Goal: Task Accomplishment & Management: Use online tool/utility

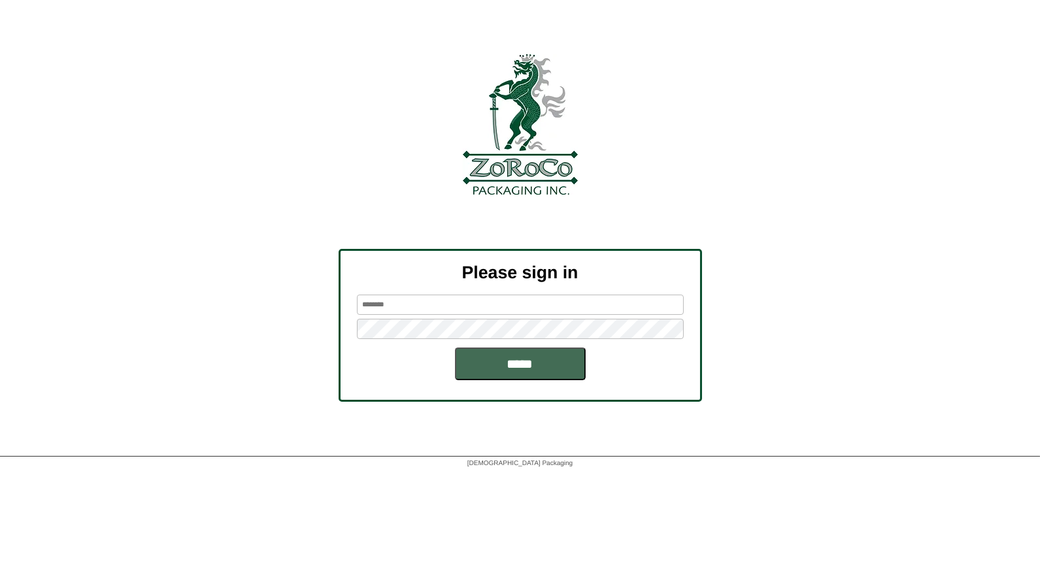
type input "*****"
click at [525, 358] on input "*****" at bounding box center [520, 364] width 131 height 33
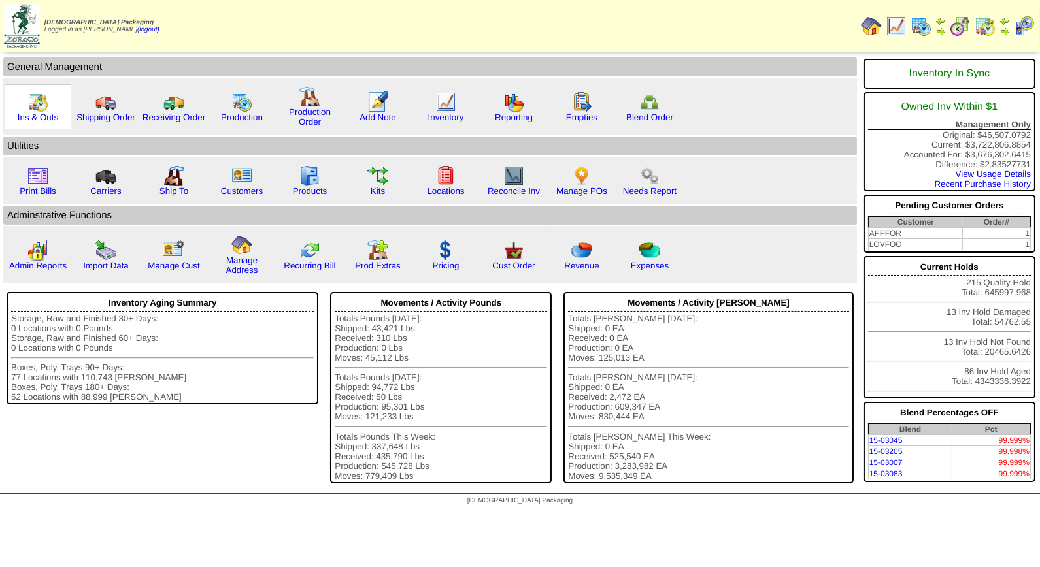
click at [35, 107] on img at bounding box center [37, 102] width 21 height 21
click at [435, 105] on img at bounding box center [445, 102] width 21 height 21
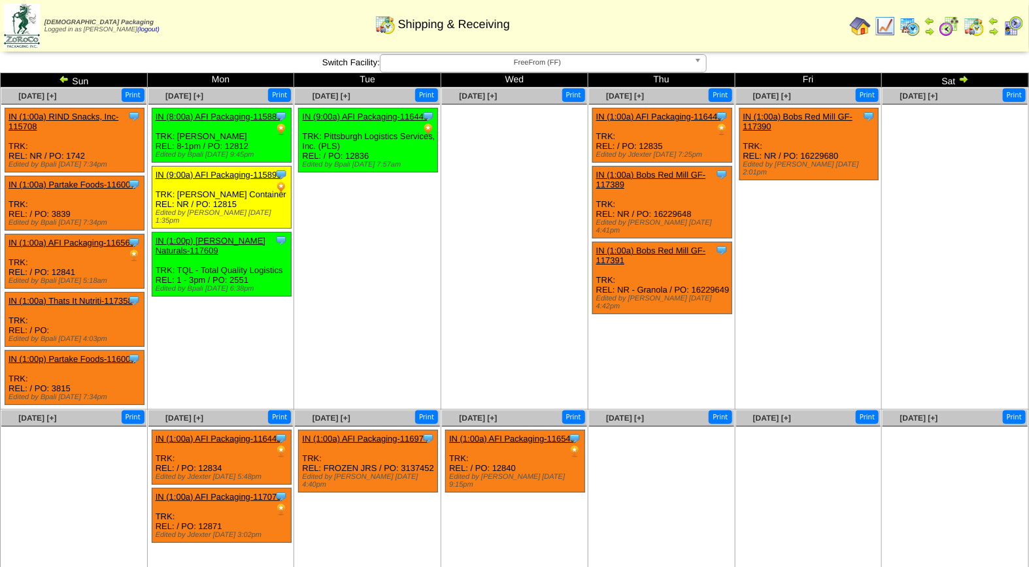
click at [1014, 28] on img at bounding box center [1013, 26] width 21 height 21
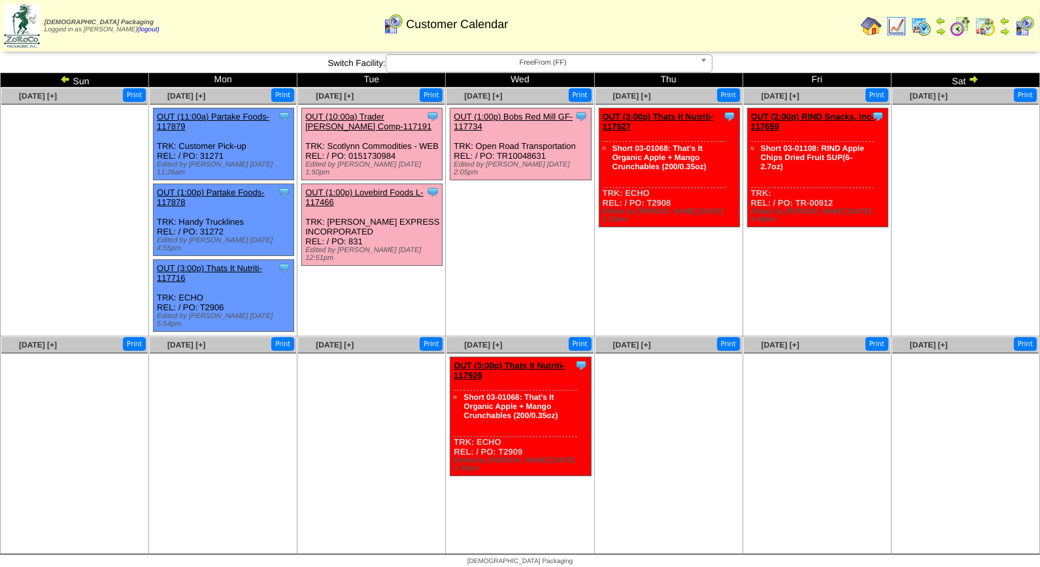
click at [343, 115] on link "OUT (10:00a) Trader [PERSON_NAME] Comp-117191" at bounding box center [368, 122] width 126 height 20
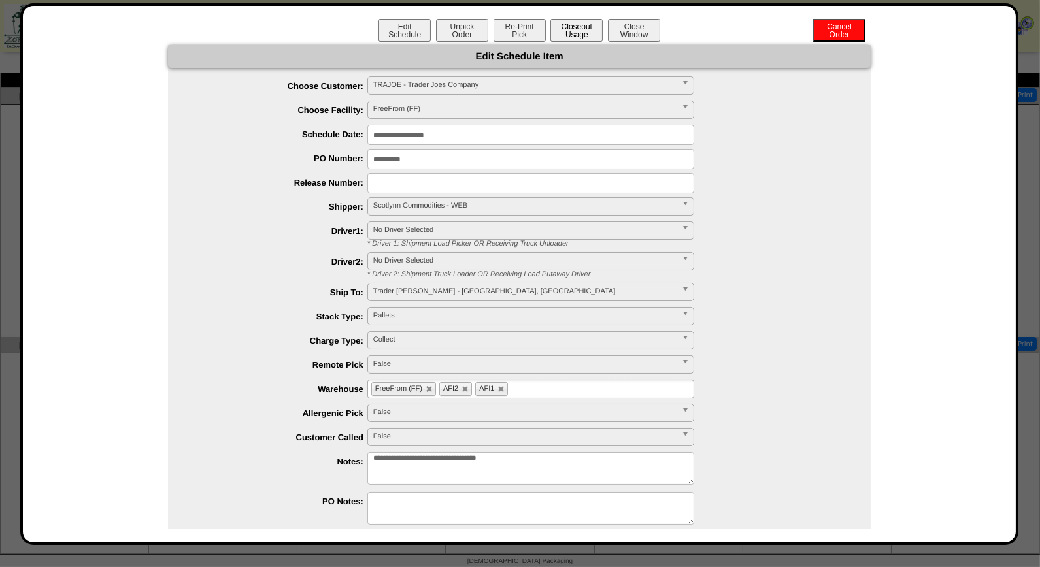
click at [558, 31] on button "Closeout Usage" at bounding box center [576, 30] width 52 height 23
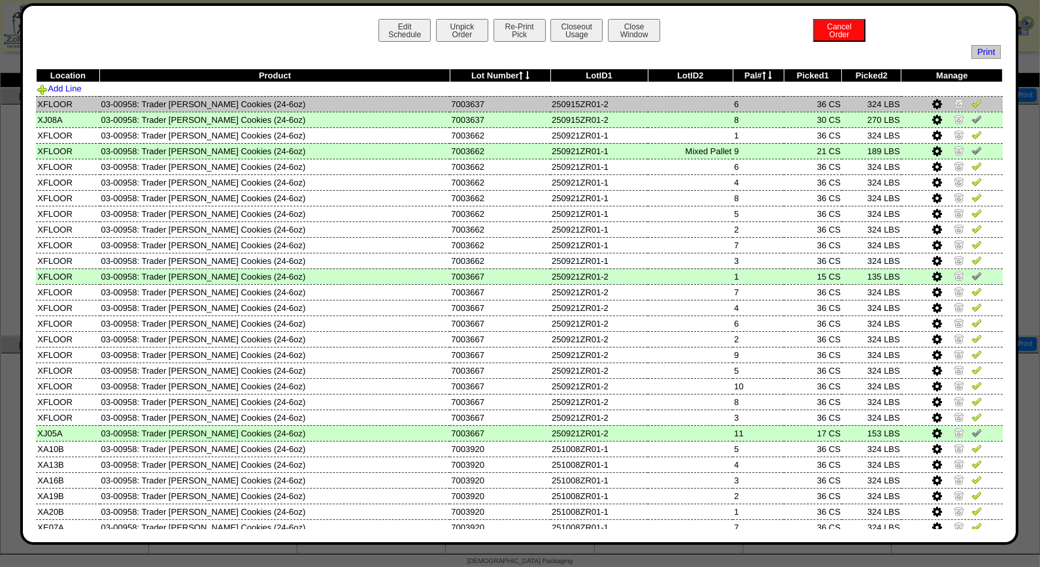
click at [971, 107] on img at bounding box center [976, 103] width 10 height 10
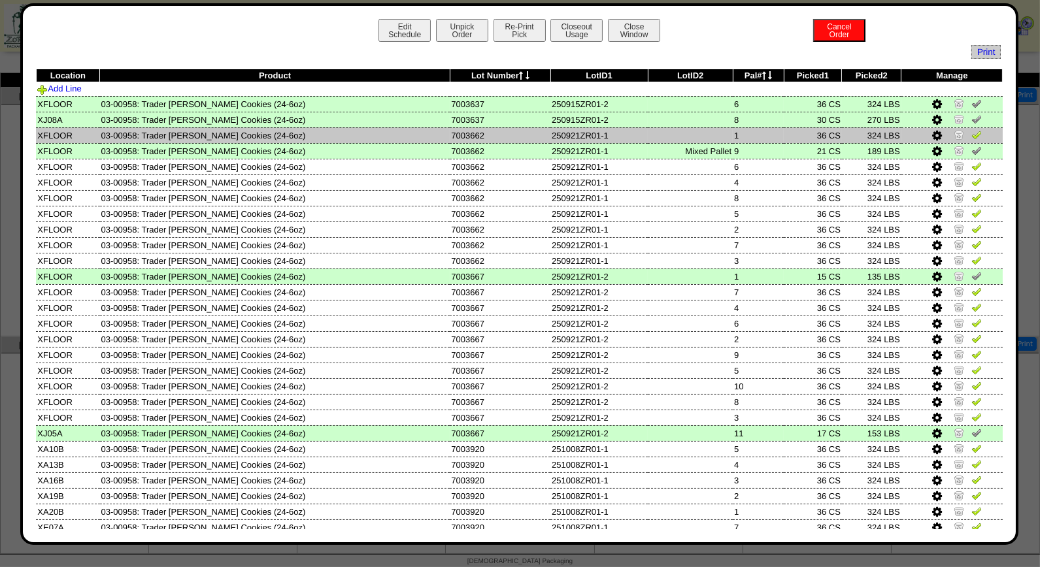
click at [971, 137] on img at bounding box center [976, 134] width 10 height 10
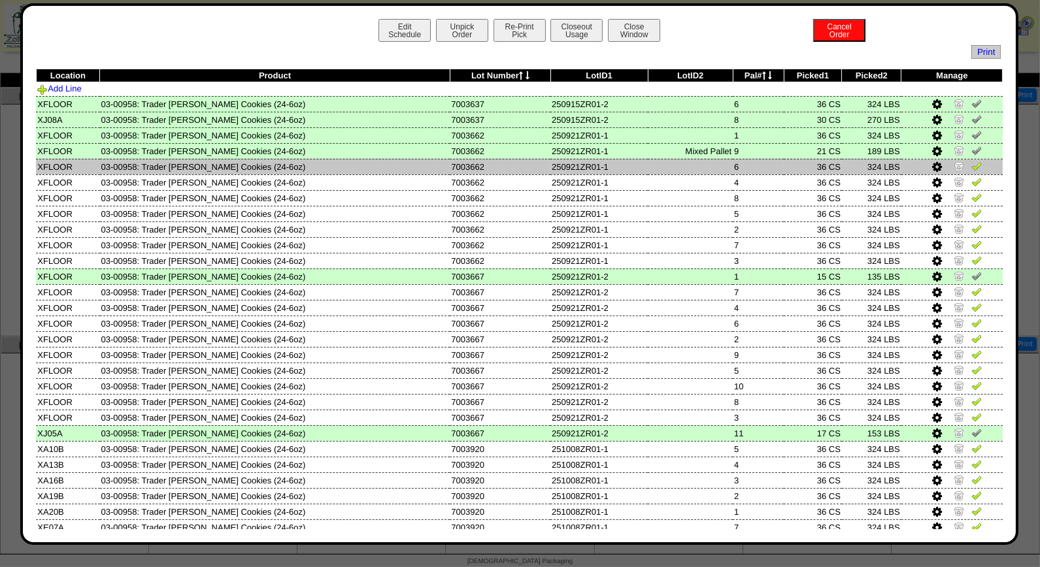
click at [971, 166] on img at bounding box center [976, 166] width 10 height 10
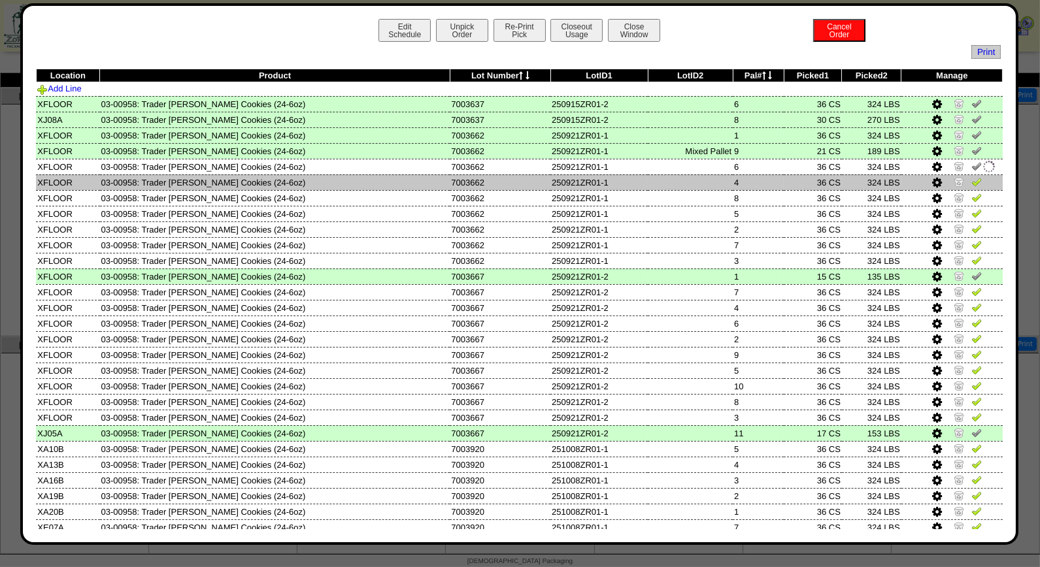
click at [971, 180] on img at bounding box center [976, 181] width 10 height 10
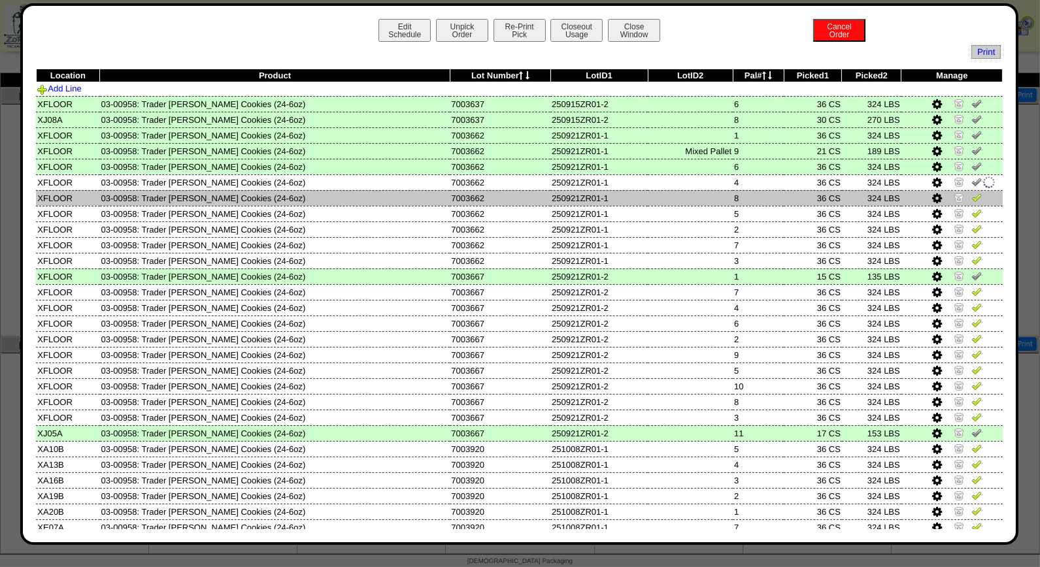
click at [971, 195] on img at bounding box center [976, 197] width 10 height 10
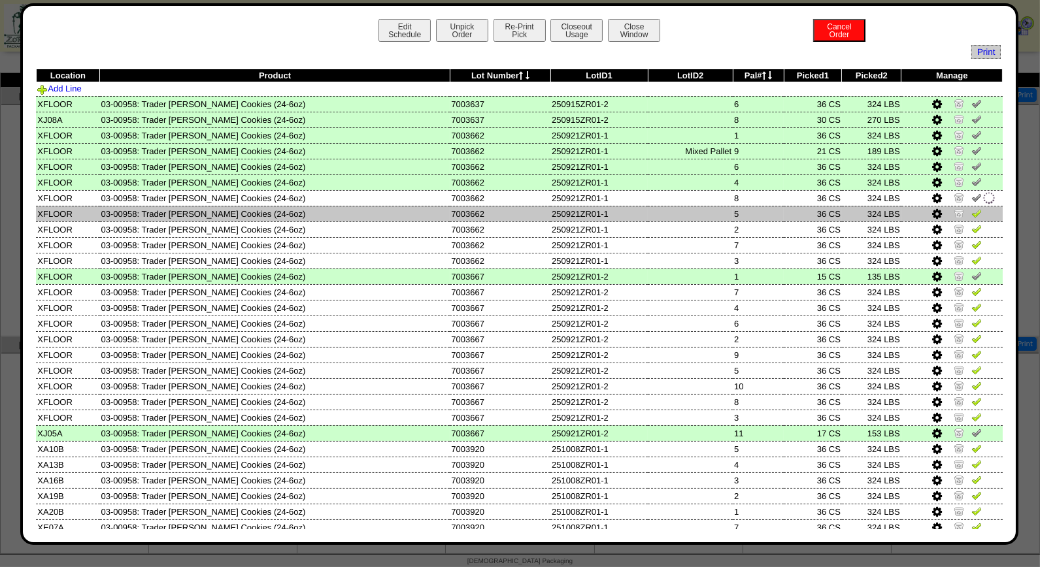
click at [971, 212] on img at bounding box center [976, 213] width 10 height 10
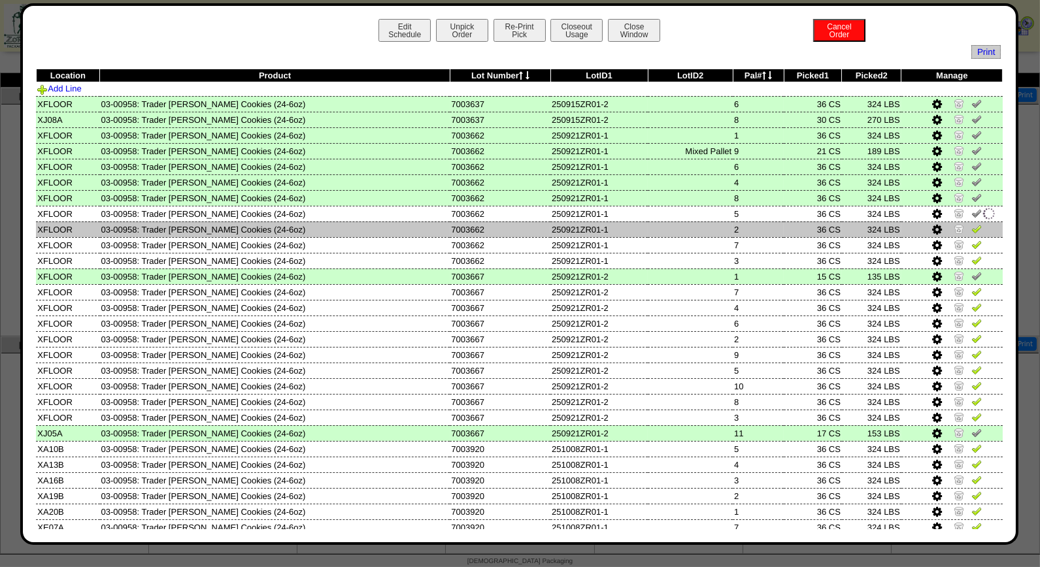
click at [971, 227] on img at bounding box center [976, 229] width 10 height 10
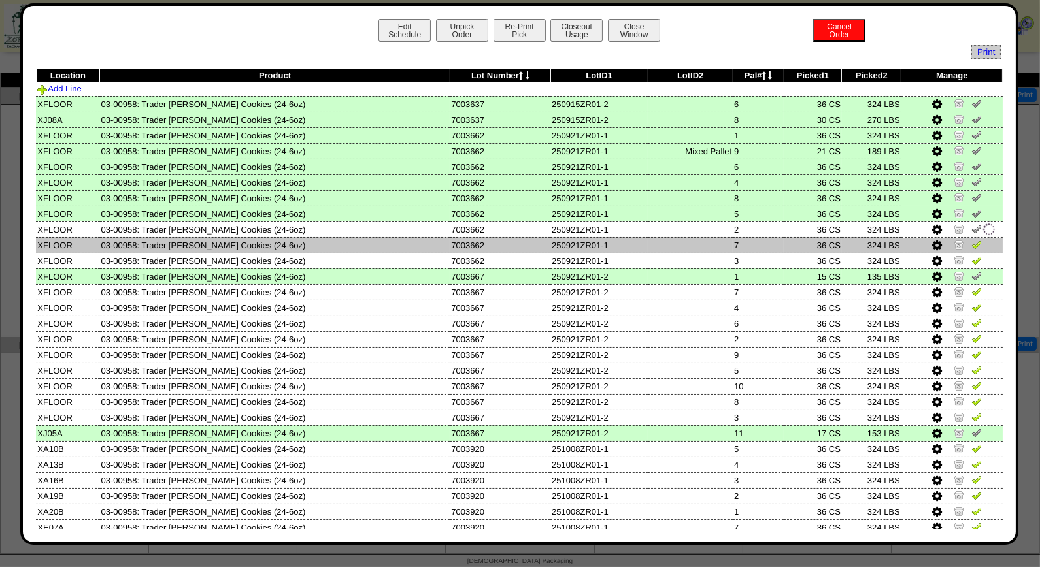
click at [971, 243] on img at bounding box center [976, 244] width 10 height 10
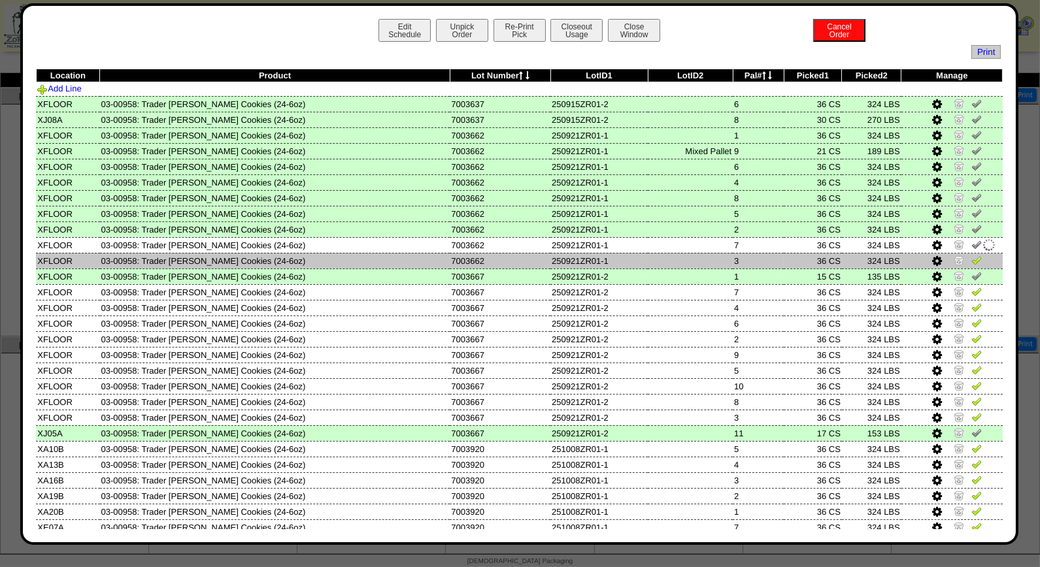
click at [971, 260] on img at bounding box center [976, 260] width 10 height 10
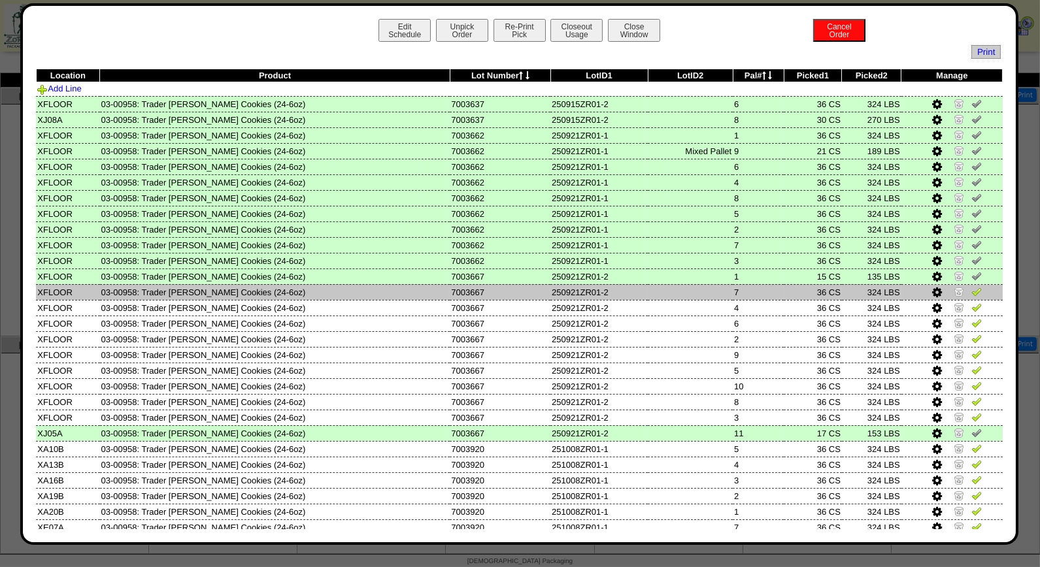
click at [971, 291] on img at bounding box center [976, 291] width 10 height 10
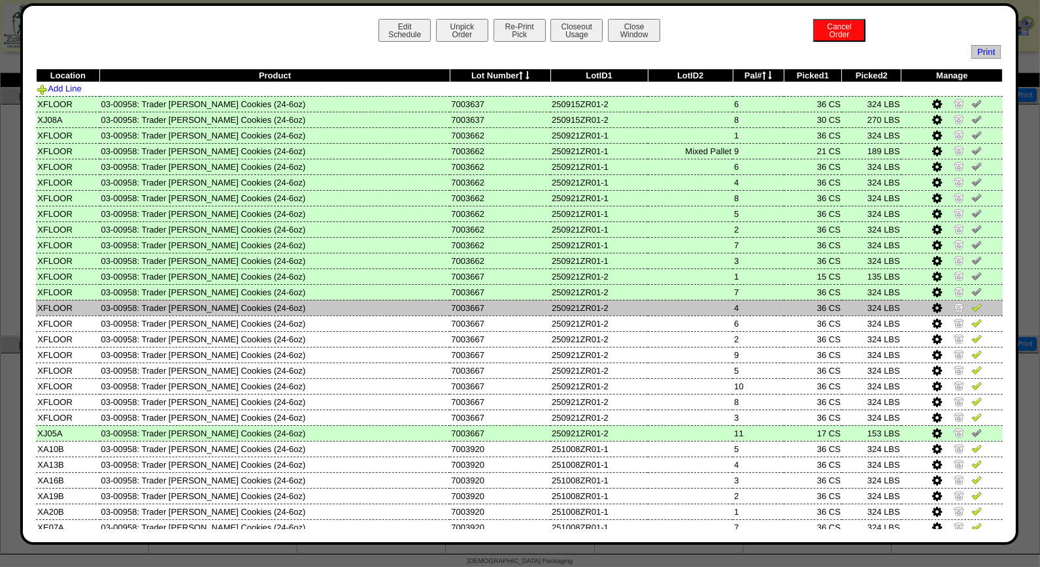
click at [971, 307] on img at bounding box center [976, 307] width 10 height 10
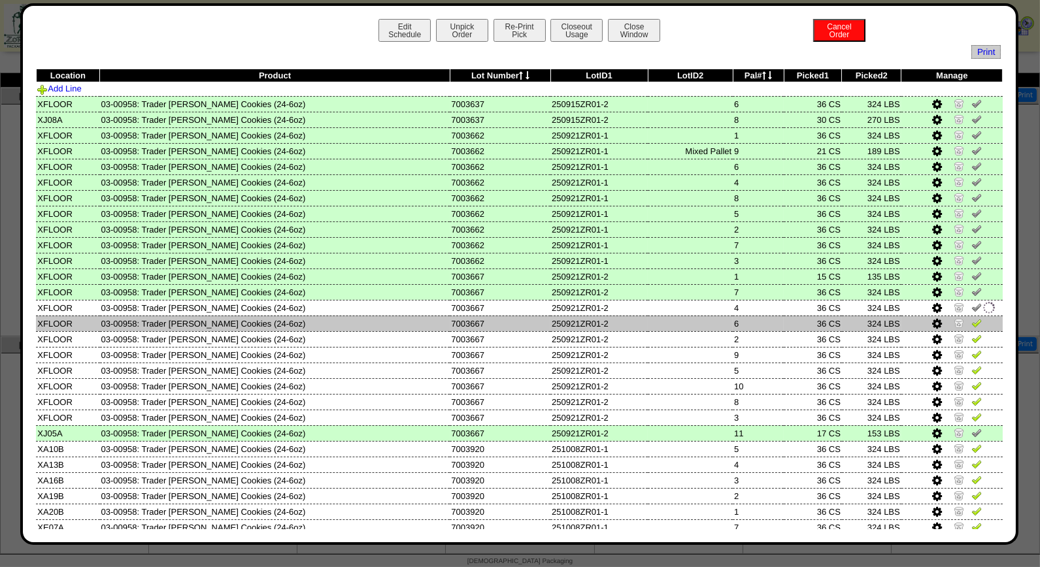
click at [971, 318] on img at bounding box center [976, 323] width 10 height 10
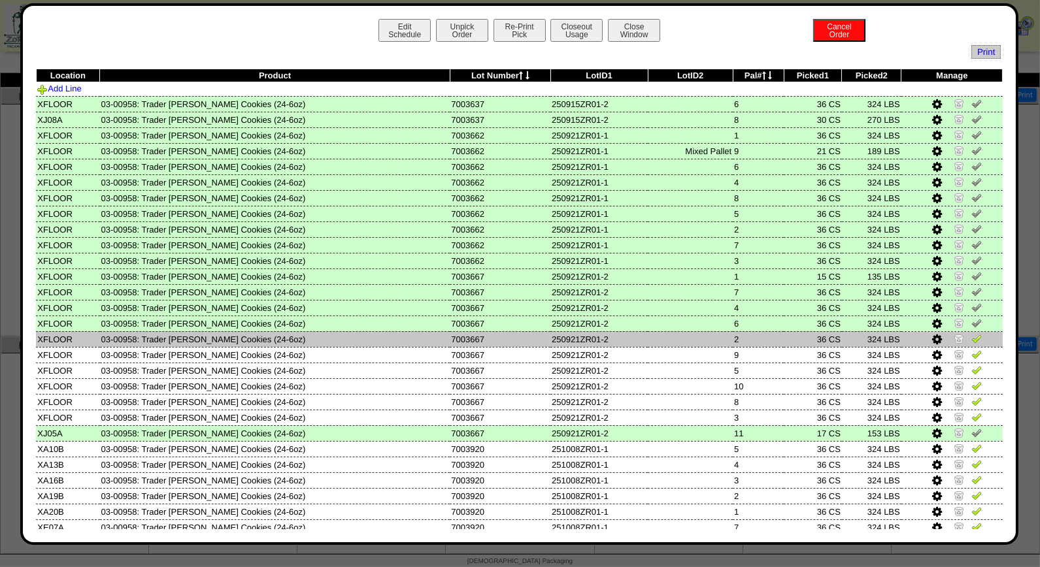
click at [971, 335] on img at bounding box center [976, 338] width 10 height 10
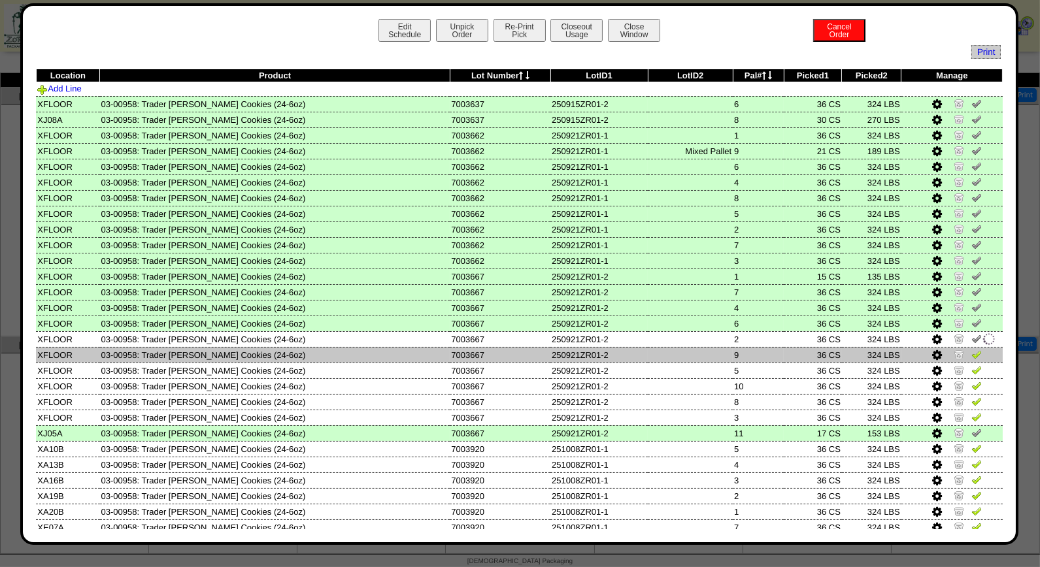
click at [971, 349] on img at bounding box center [976, 354] width 10 height 10
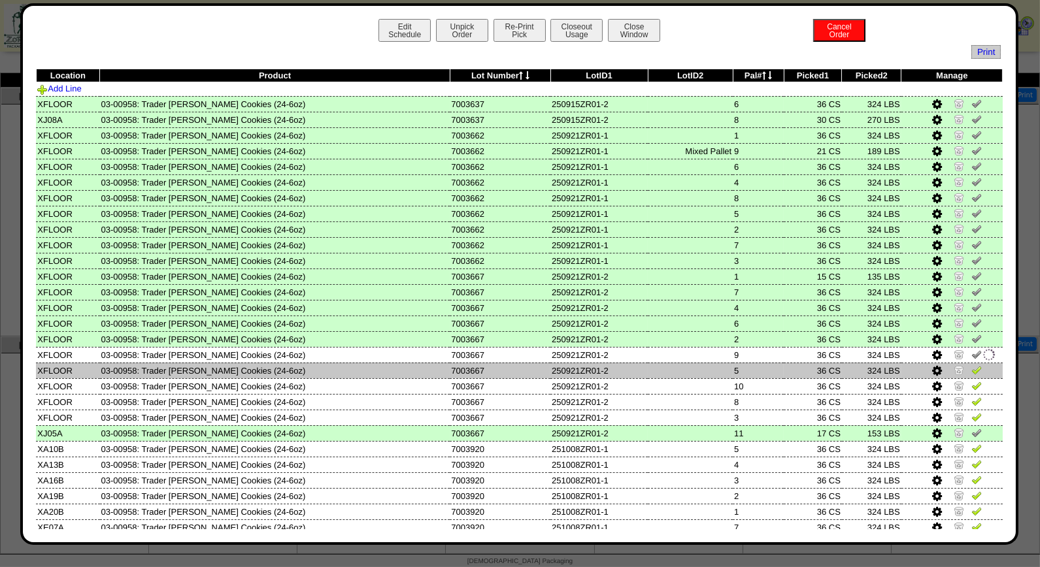
click at [971, 365] on img at bounding box center [976, 370] width 10 height 10
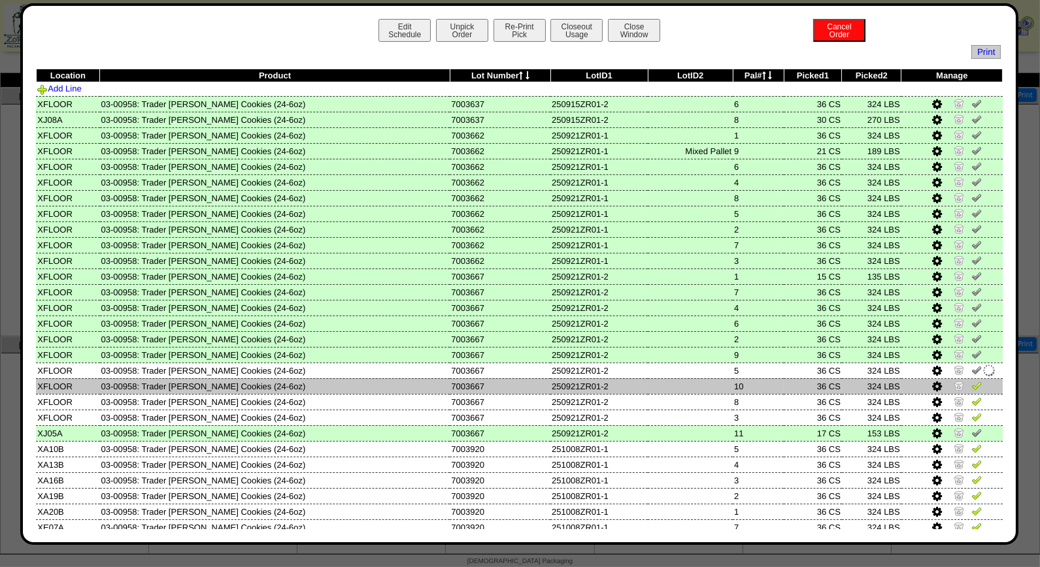
click at [971, 380] on img at bounding box center [976, 385] width 10 height 10
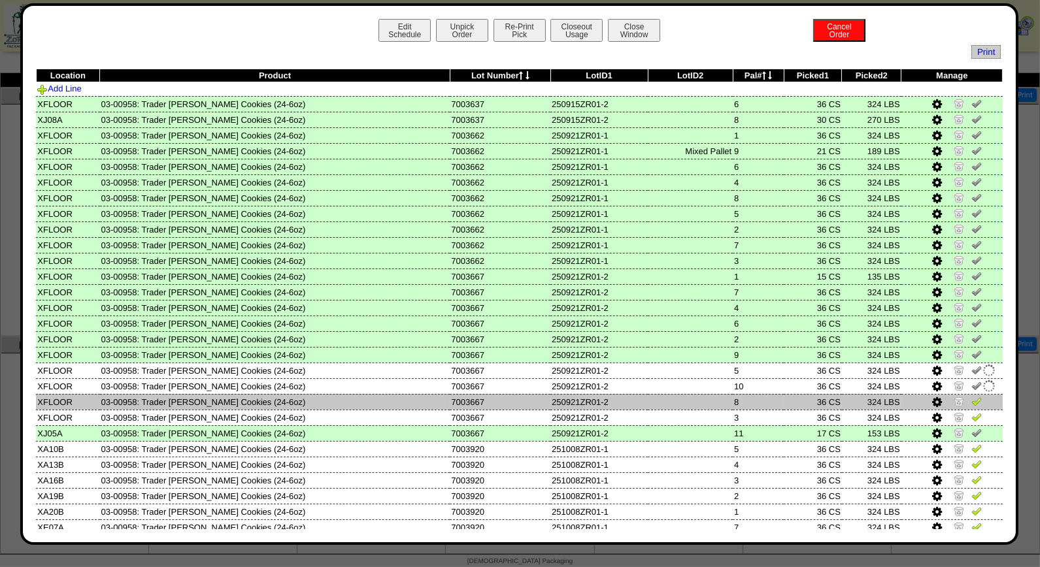
click at [971, 396] on img at bounding box center [976, 401] width 10 height 10
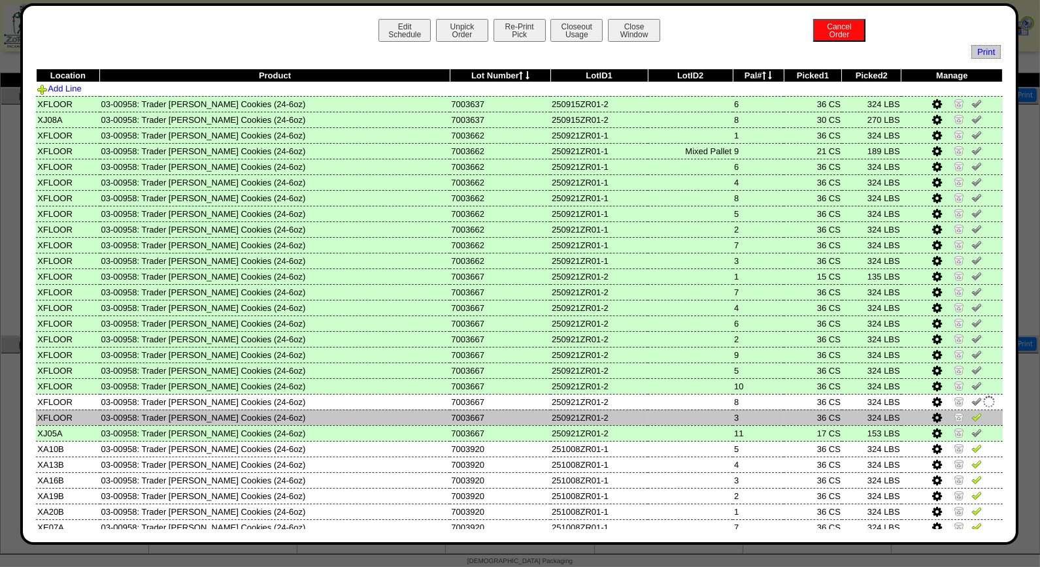
click at [971, 412] on img at bounding box center [976, 417] width 10 height 10
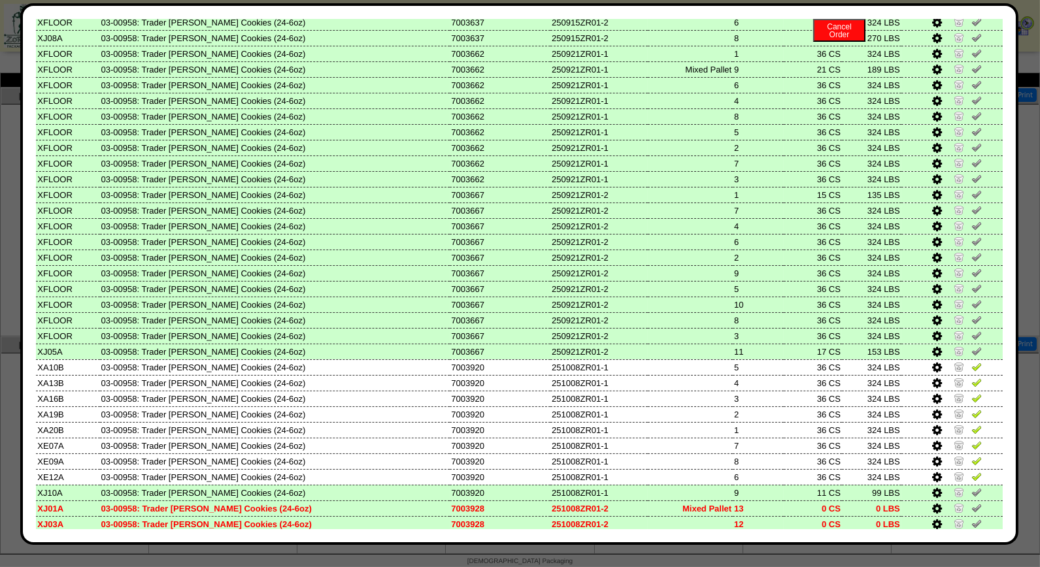
scroll to position [95, 0]
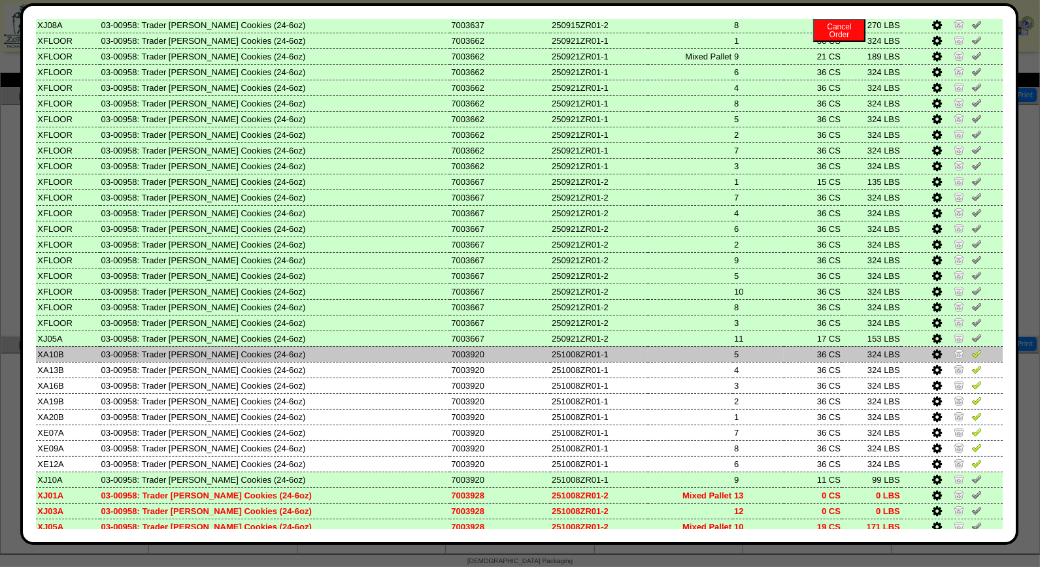
click at [971, 348] on img at bounding box center [976, 353] width 10 height 10
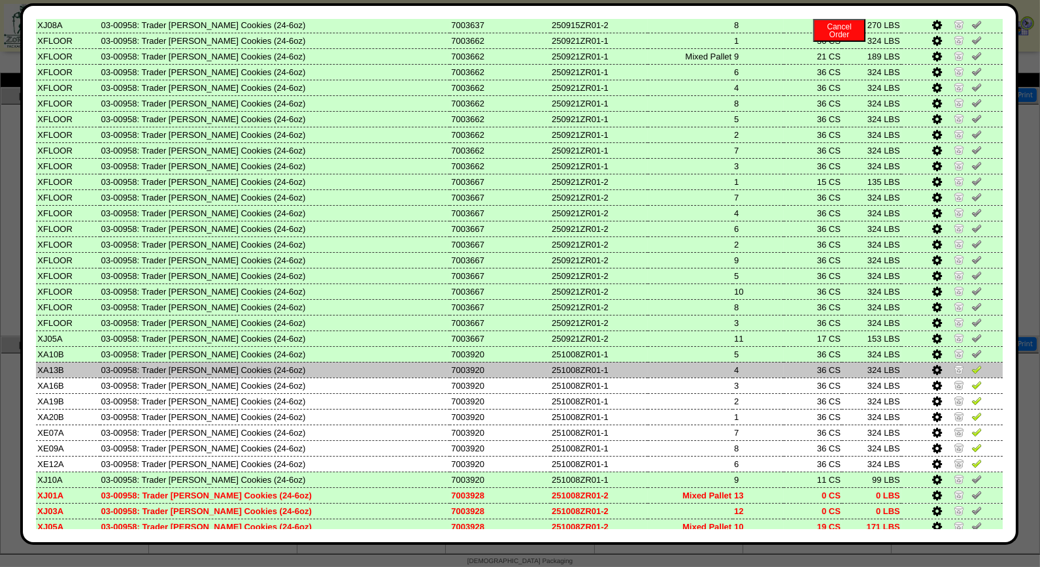
click at [971, 364] on img at bounding box center [976, 369] width 10 height 10
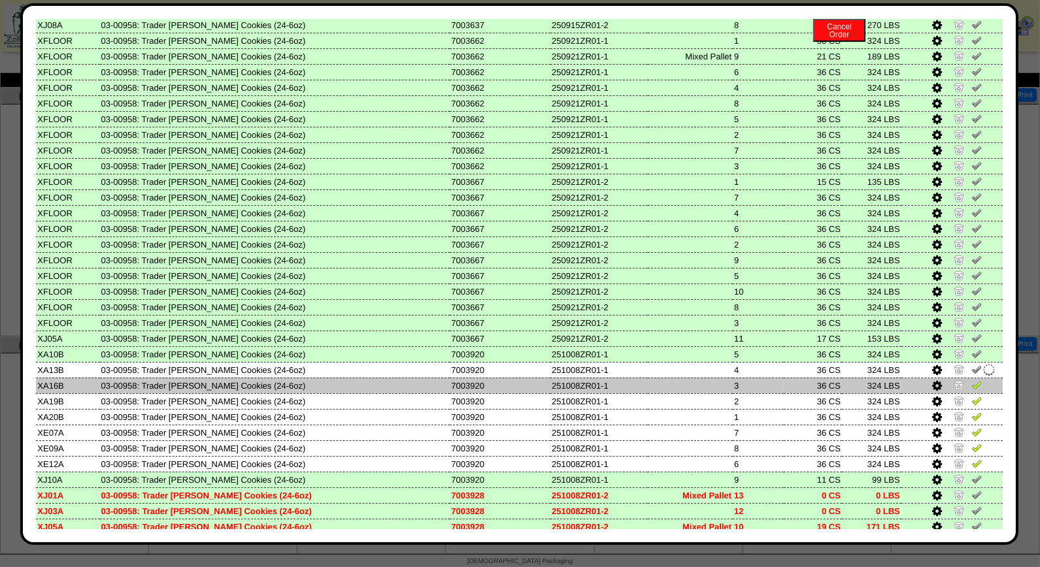
click at [971, 380] on img at bounding box center [976, 385] width 10 height 10
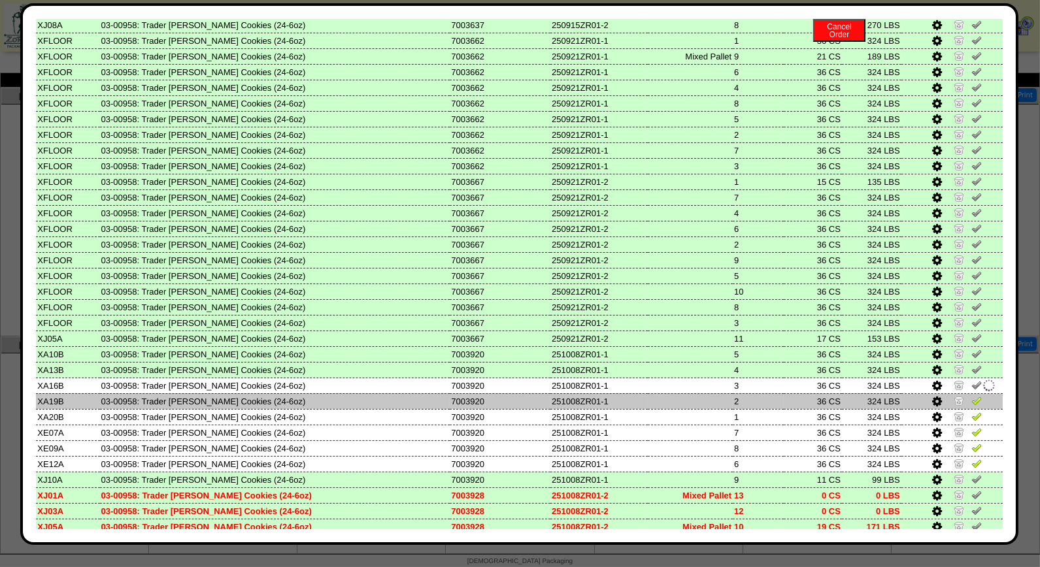
click at [971, 397] on img at bounding box center [976, 400] width 10 height 10
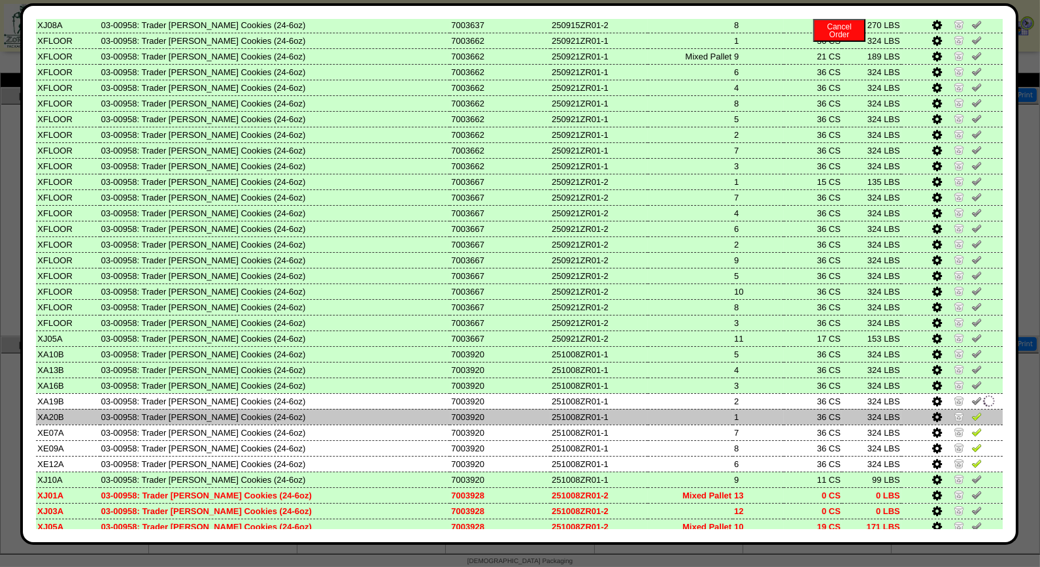
click at [971, 411] on img at bounding box center [976, 416] width 10 height 10
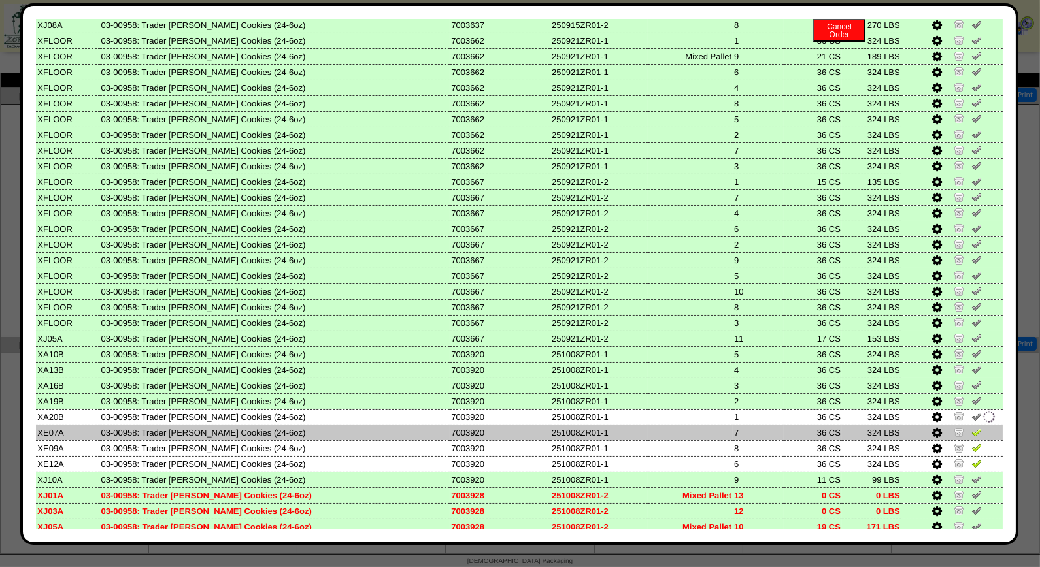
click at [971, 427] on img at bounding box center [976, 432] width 10 height 10
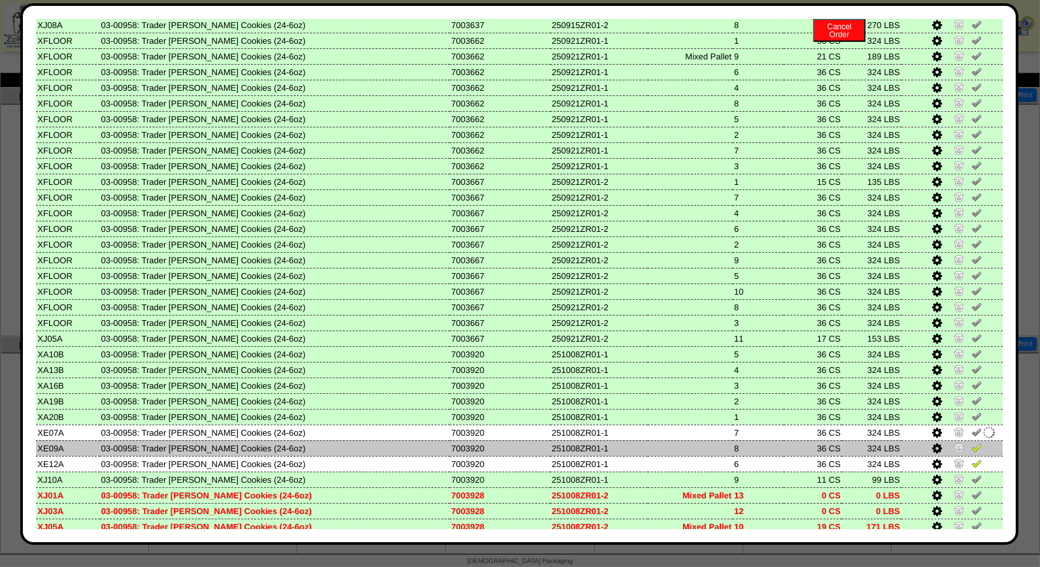
click at [971, 443] on img at bounding box center [976, 448] width 10 height 10
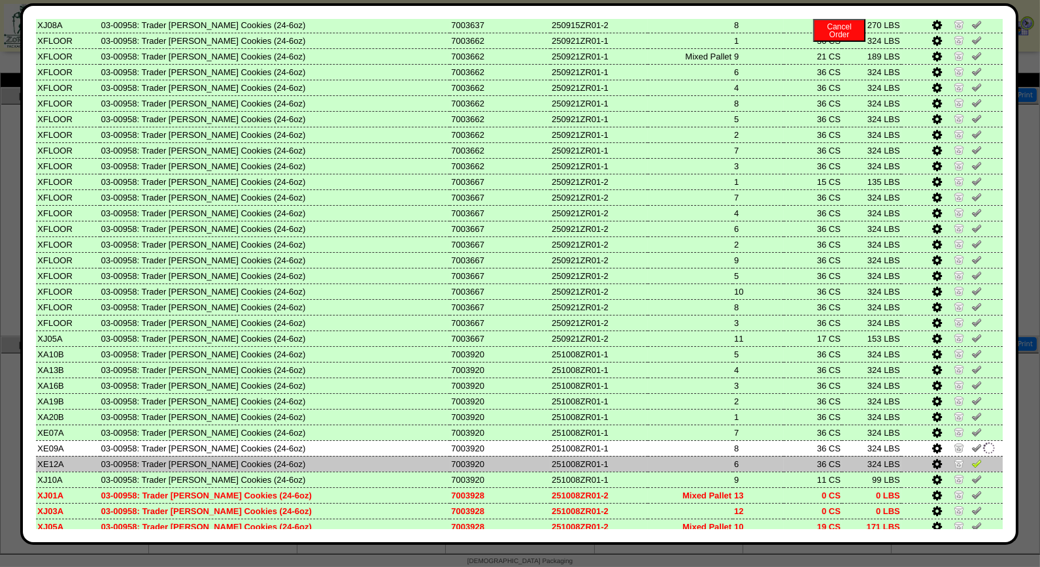
click at [971, 459] on img at bounding box center [976, 463] width 10 height 10
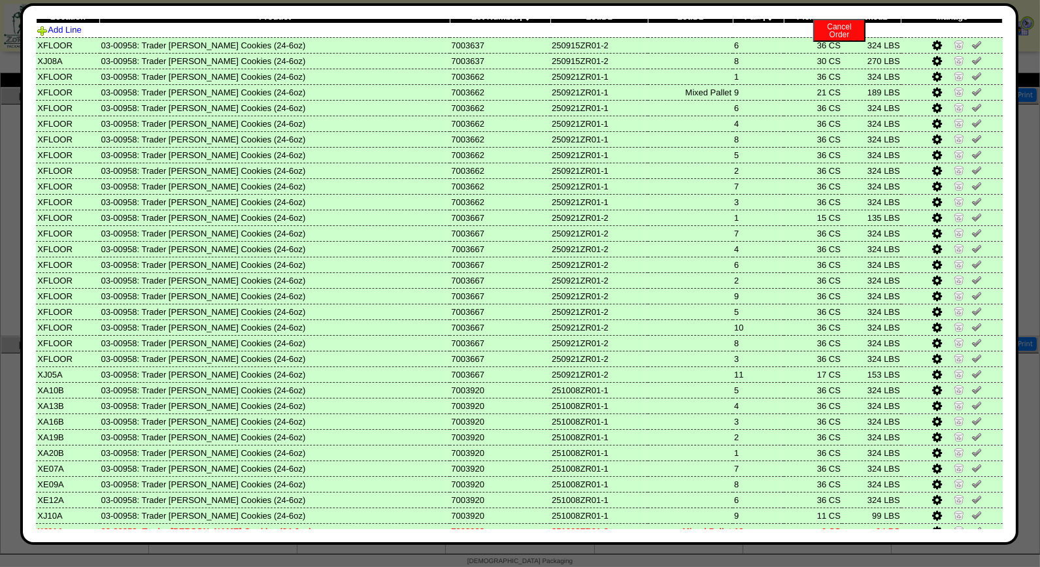
scroll to position [0, 0]
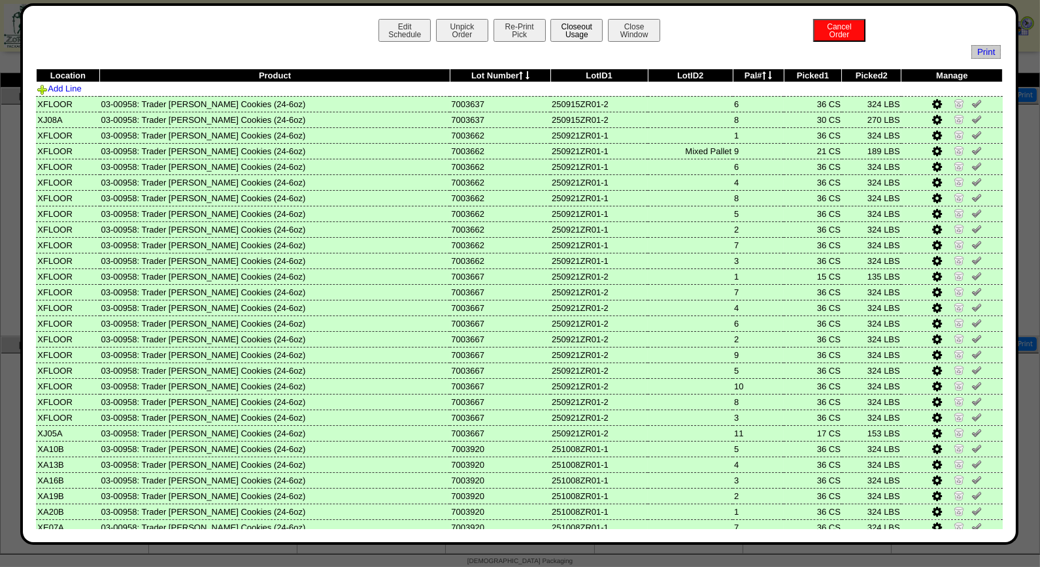
click at [578, 31] on button "Closeout Usage" at bounding box center [576, 30] width 52 height 23
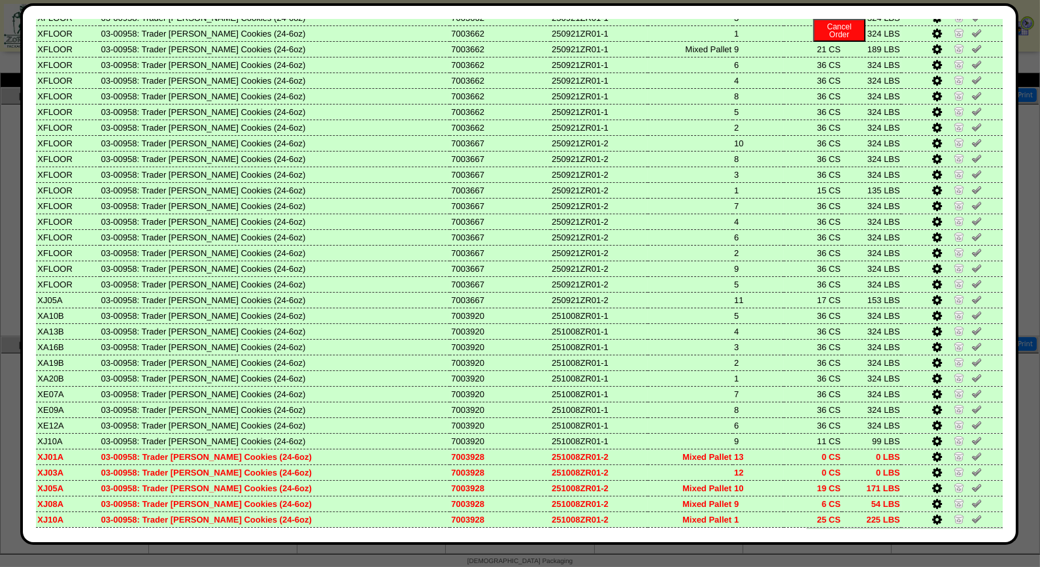
scroll to position [155, 0]
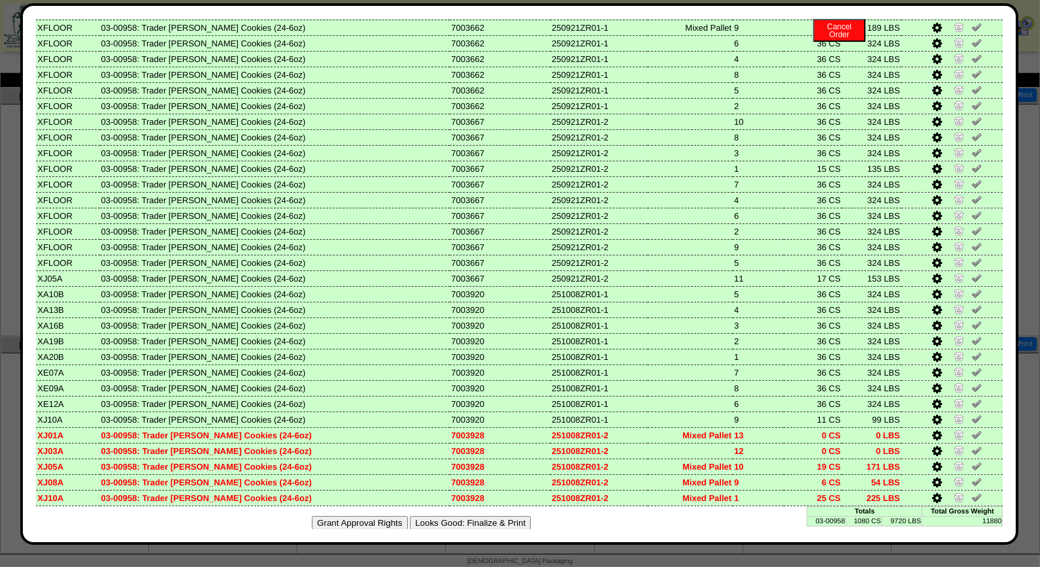
click at [505, 516] on button "Looks Good: Finalize & Print" at bounding box center [470, 523] width 121 height 14
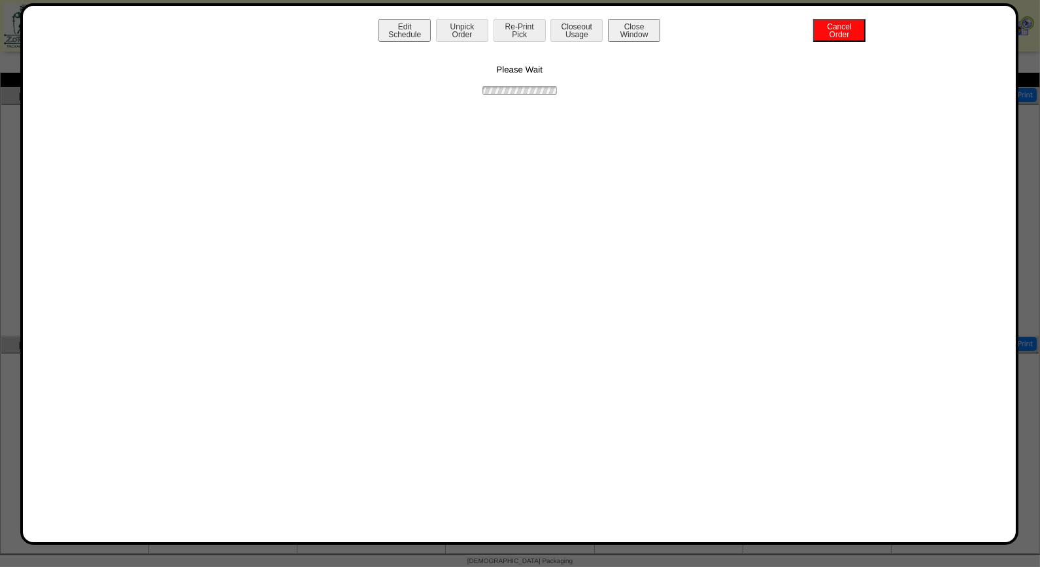
scroll to position [0, 0]
click at [531, 33] on button "Print BOL" at bounding box center [520, 30] width 52 height 23
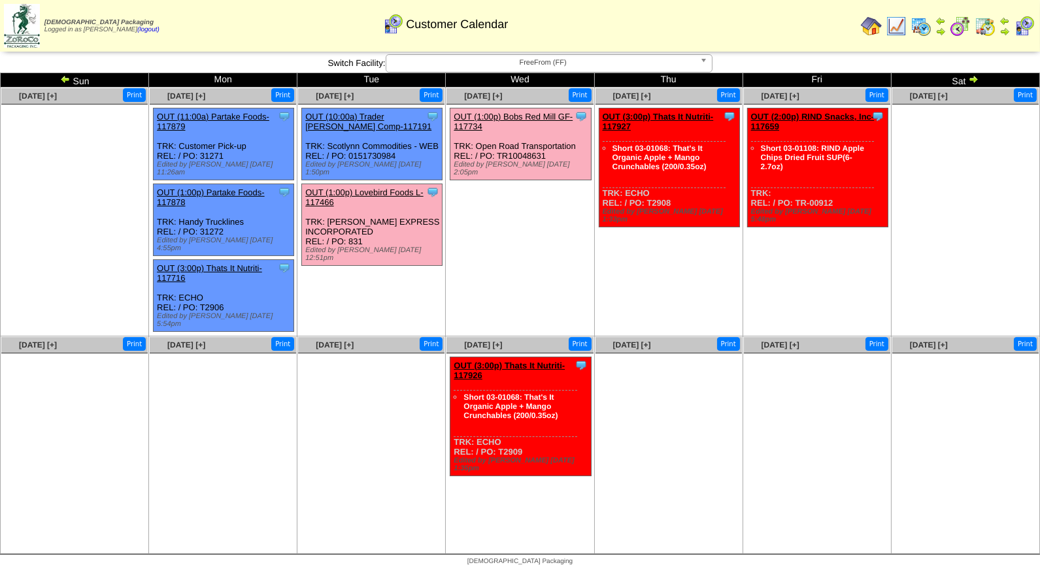
drag, startPoint x: 563, startPoint y: 58, endPoint x: 563, endPoint y: 65, distance: 7.8
click at [563, 58] on span "FreeFrom (FF)" at bounding box center [543, 63] width 303 height 16
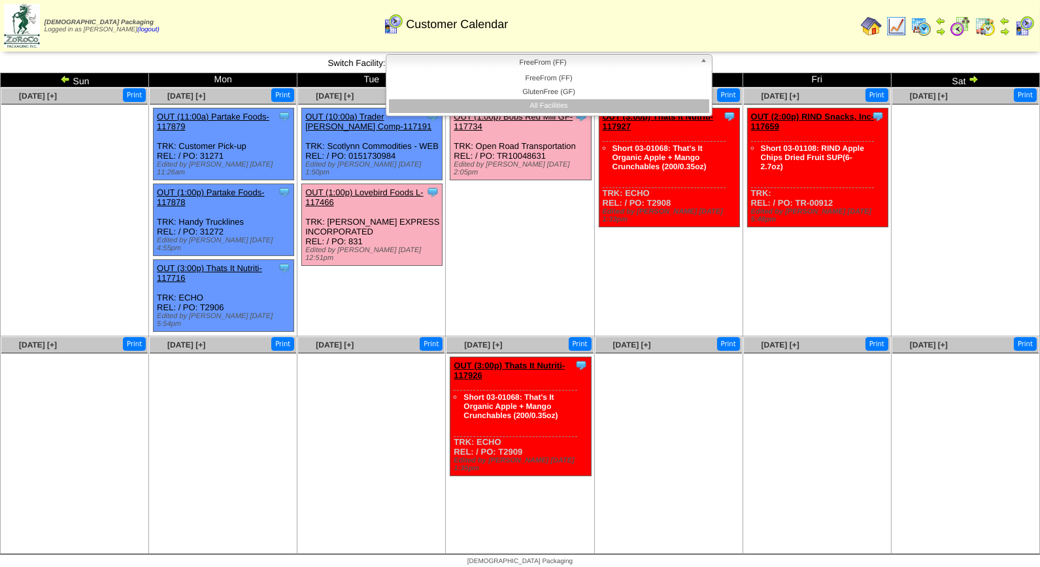
click at [563, 106] on li "All Facilities" at bounding box center [549, 106] width 320 height 14
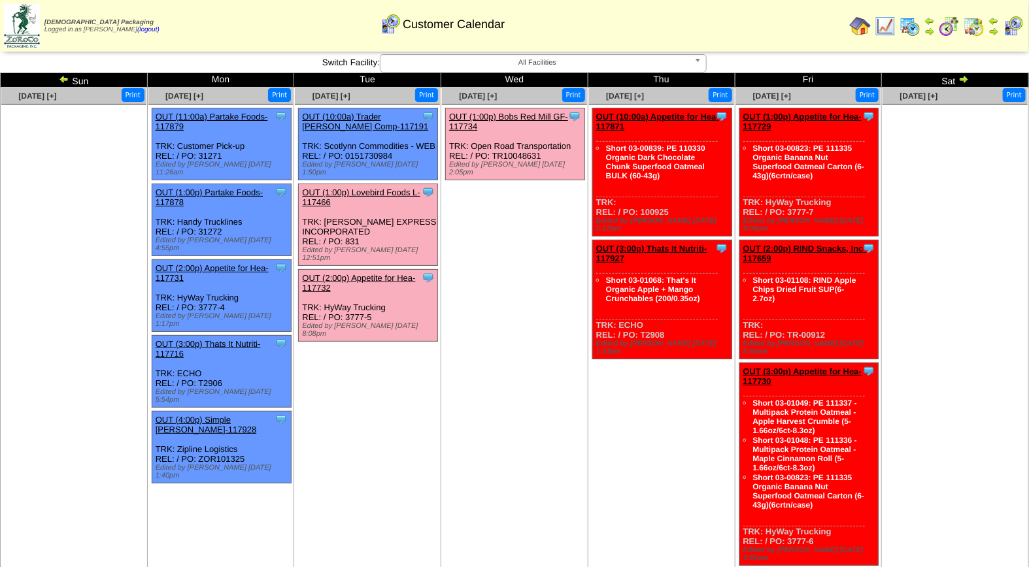
click at [524, 118] on link "OUT (1:00p) Bobs Red Mill GF-117734" at bounding box center [508, 122] width 119 height 20
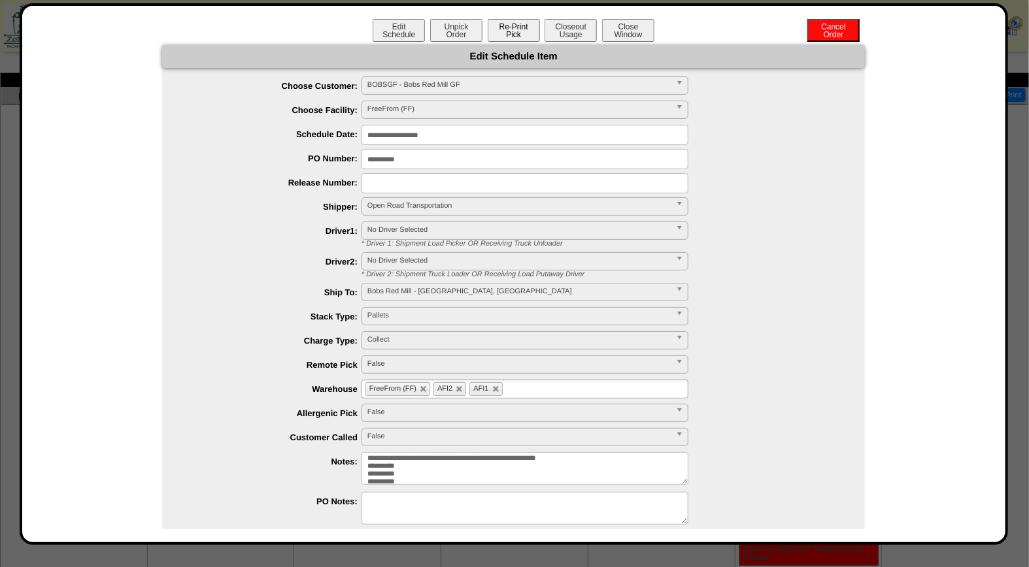
click at [521, 37] on button "Re-Print Pick" at bounding box center [514, 30] width 52 height 23
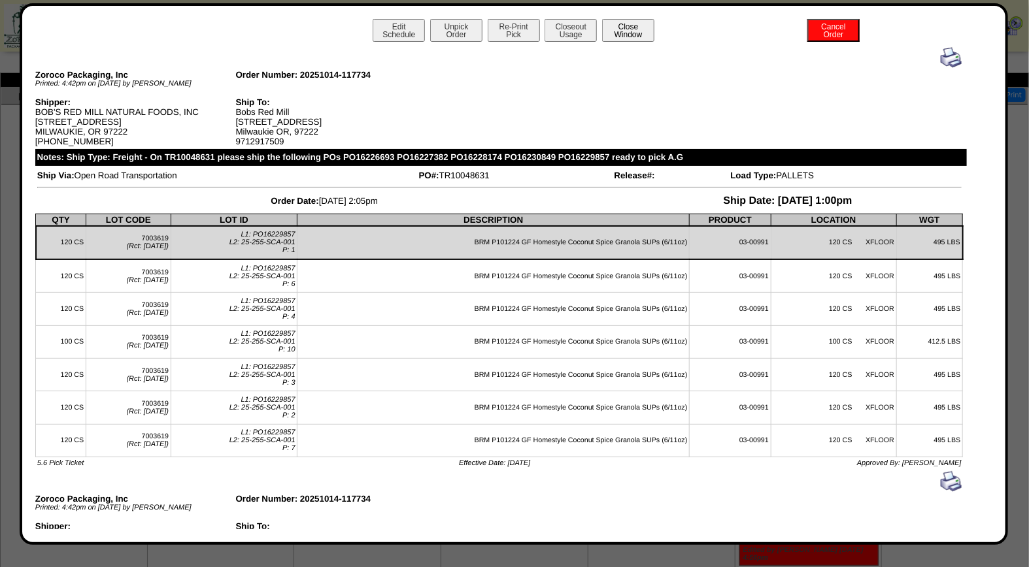
click at [629, 35] on button "Close Window" at bounding box center [628, 30] width 52 height 23
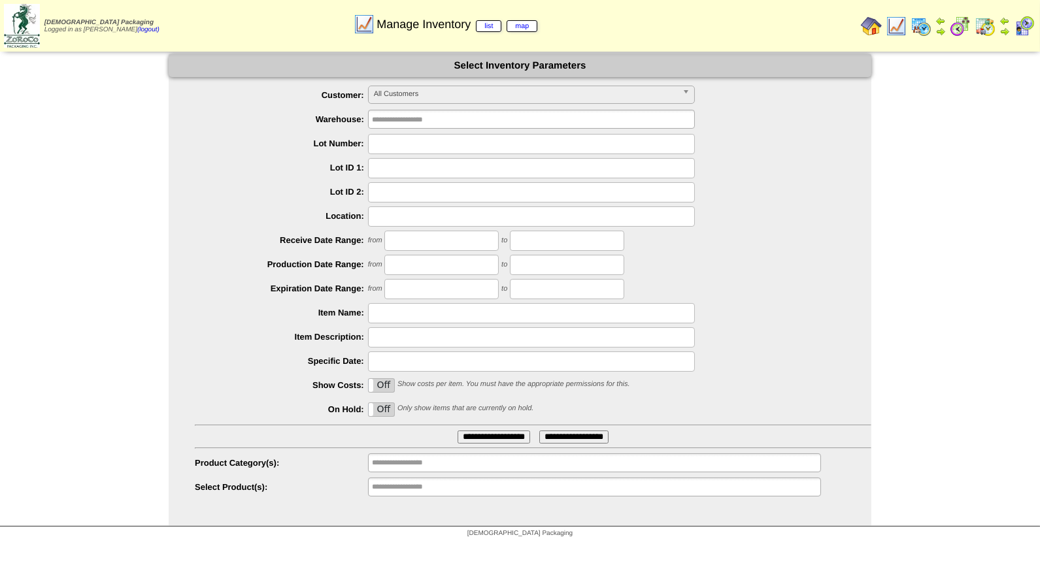
click at [403, 148] on input "text" at bounding box center [531, 144] width 327 height 20
type input "*******"
click at [458, 431] on input "**********" at bounding box center [494, 437] width 73 height 13
